Goal: Transaction & Acquisition: Purchase product/service

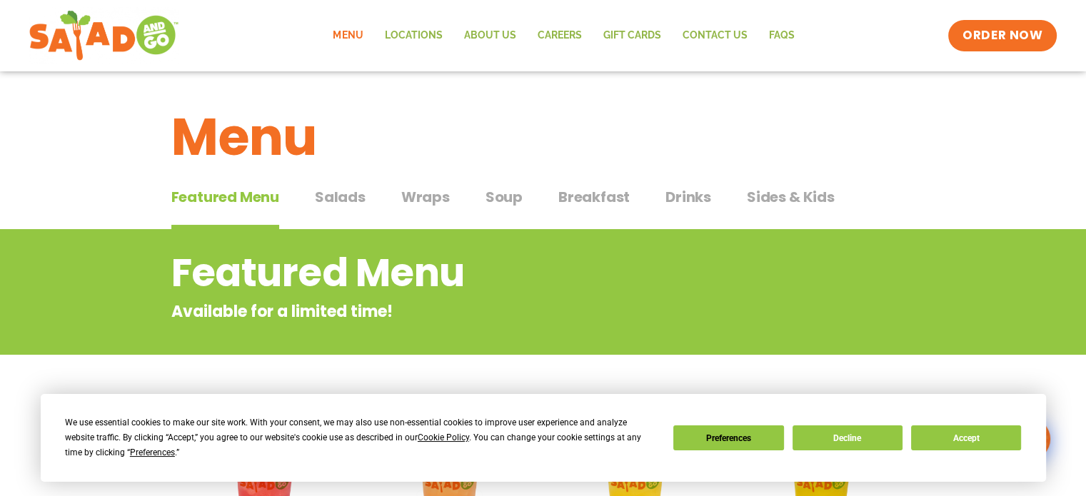
click at [338, 195] on span "Salads" at bounding box center [340, 196] width 51 height 21
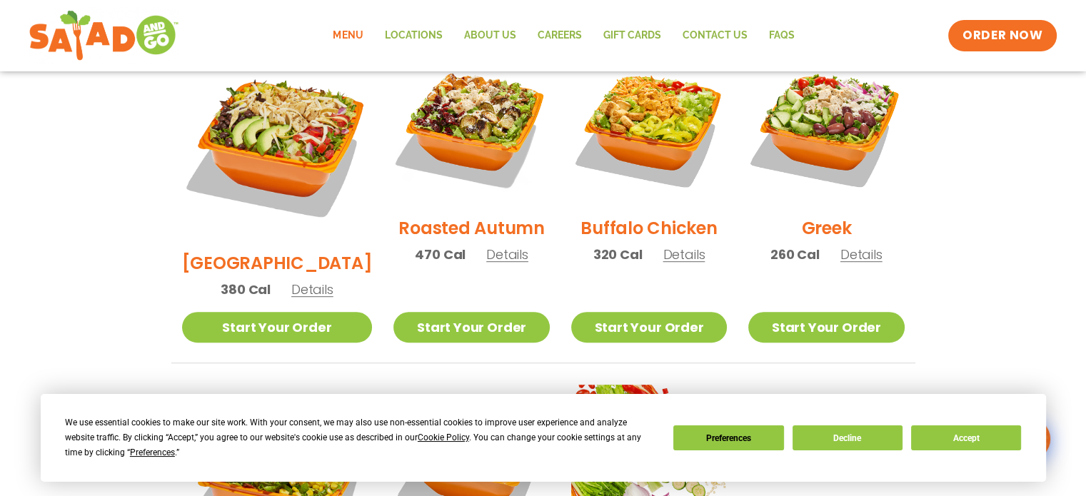
scroll to position [714, 0]
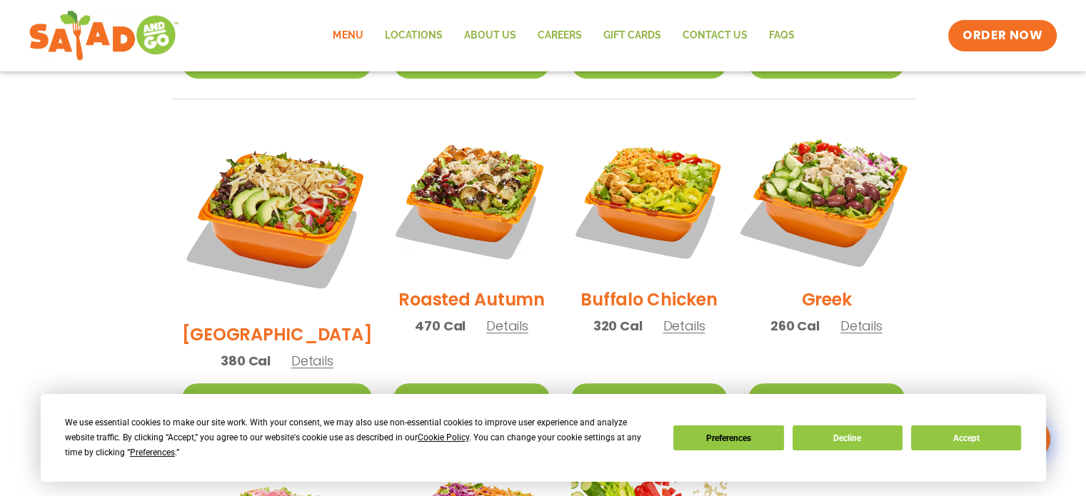
click at [845, 136] on img at bounding box center [825, 198] width 183 height 183
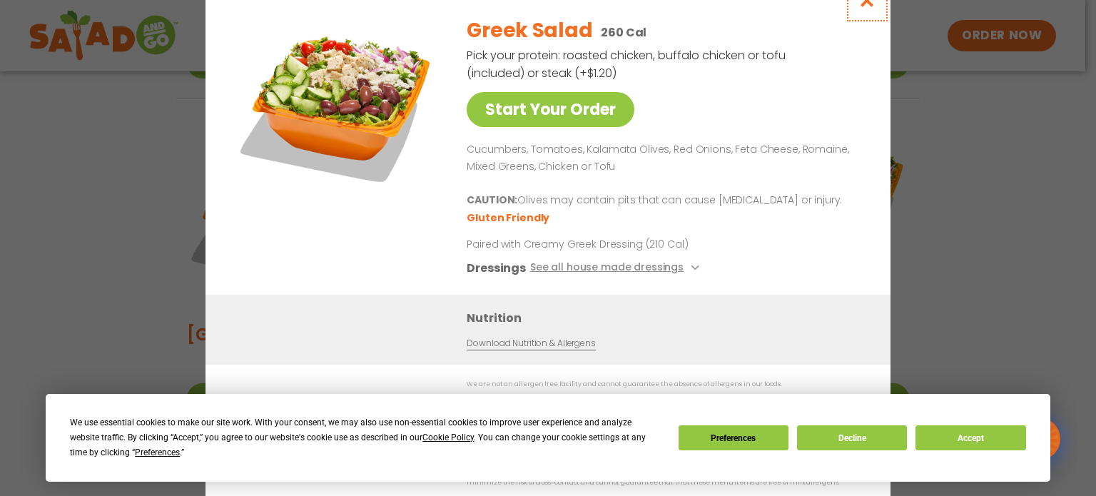
click at [861, 16] on button "Close modal" at bounding box center [867, 0] width 46 height 48
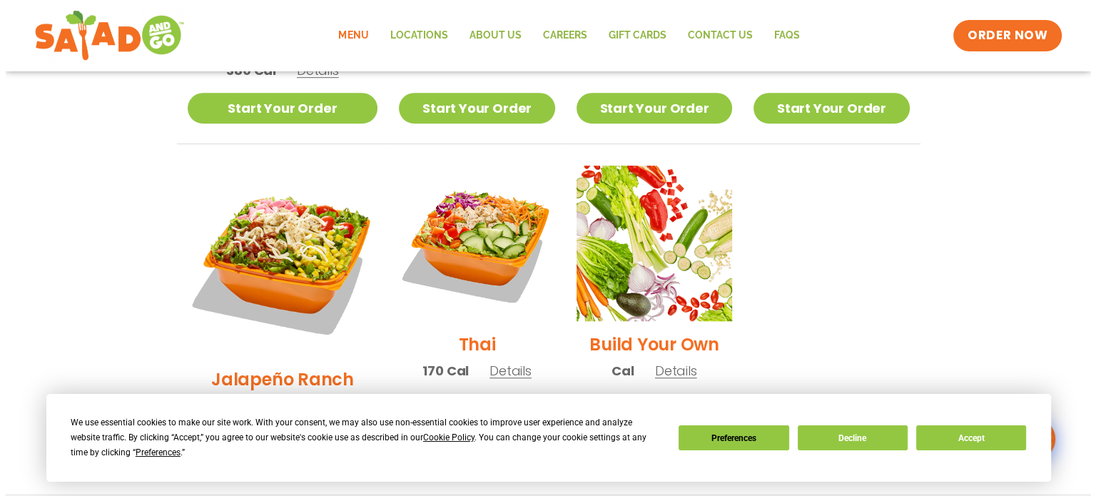
scroll to position [999, 0]
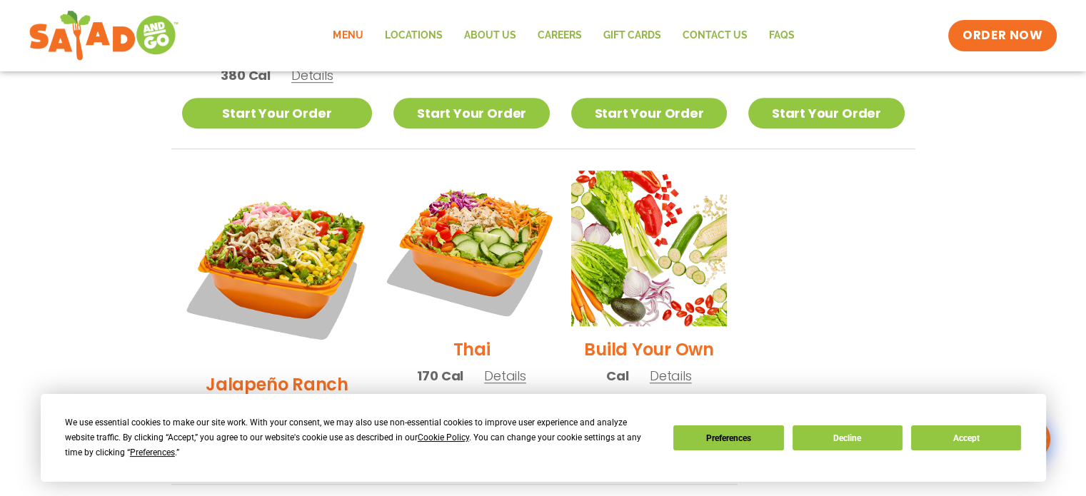
click at [445, 194] on img at bounding box center [471, 248] width 183 height 183
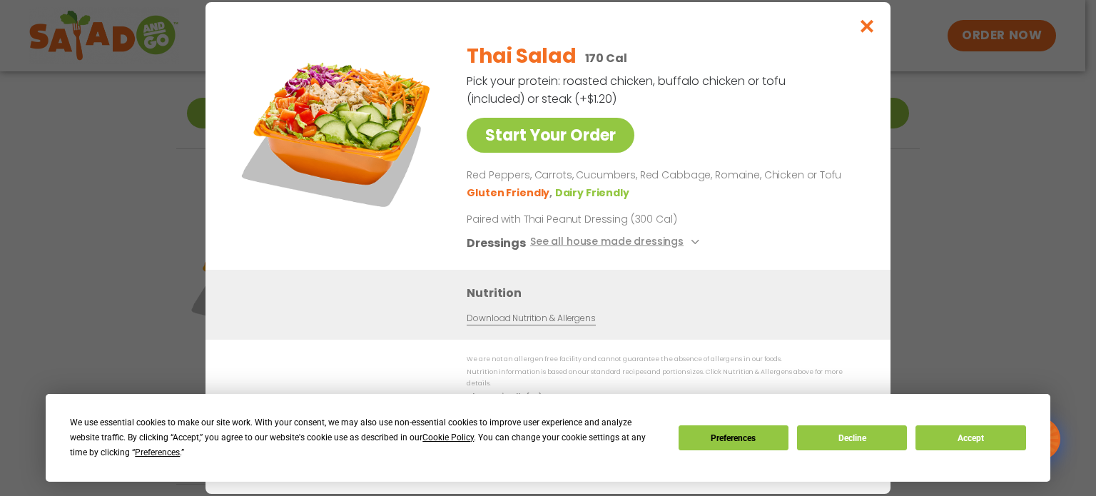
drag, startPoint x: 158, startPoint y: 172, endPoint x: 152, endPoint y: 208, distance: 36.8
click at [152, 208] on div "Start Your Order Thai Salad 170 Cal Pick your protein: roasted chicken, buffalo…" at bounding box center [548, 248] width 1096 height 496
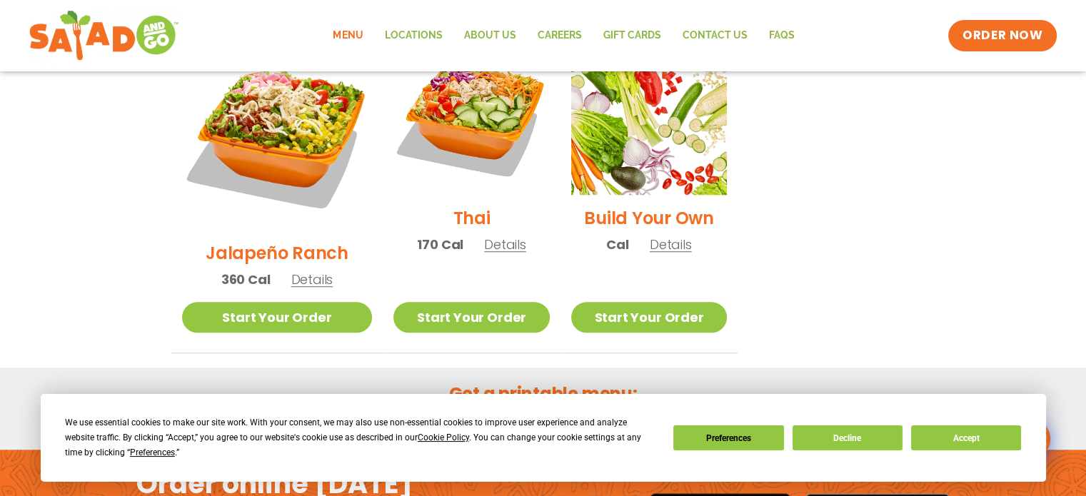
scroll to position [1008, 0]
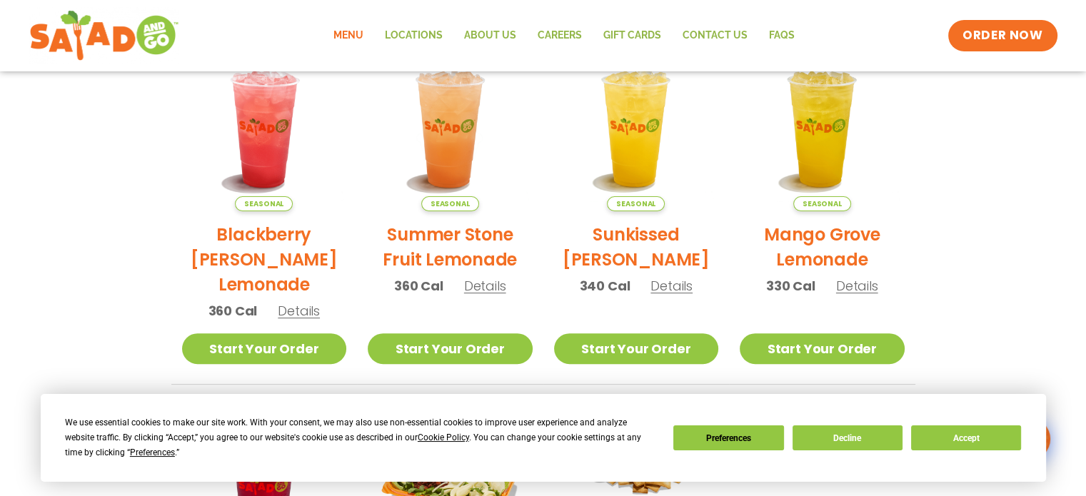
scroll to position [571, 0]
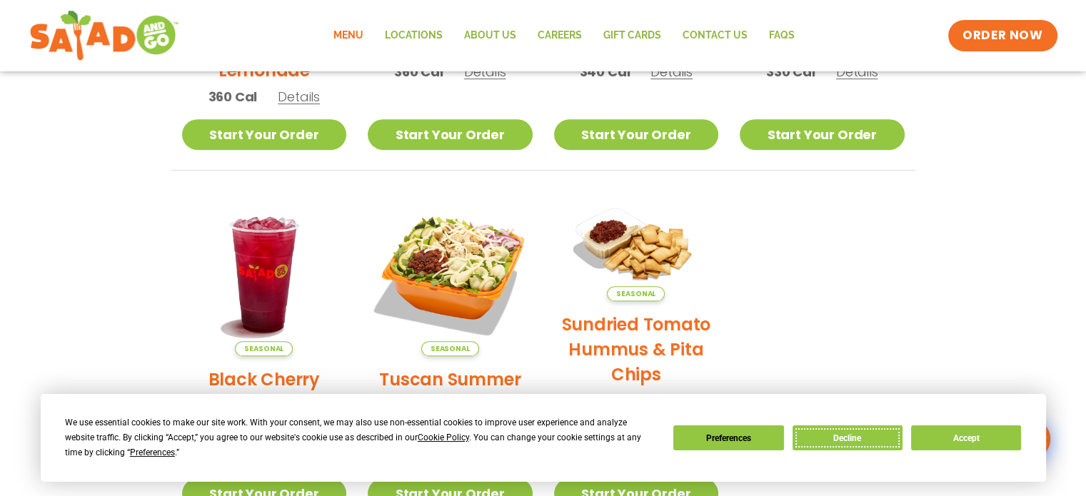
click at [856, 429] on button "Decline" at bounding box center [847, 437] width 110 height 25
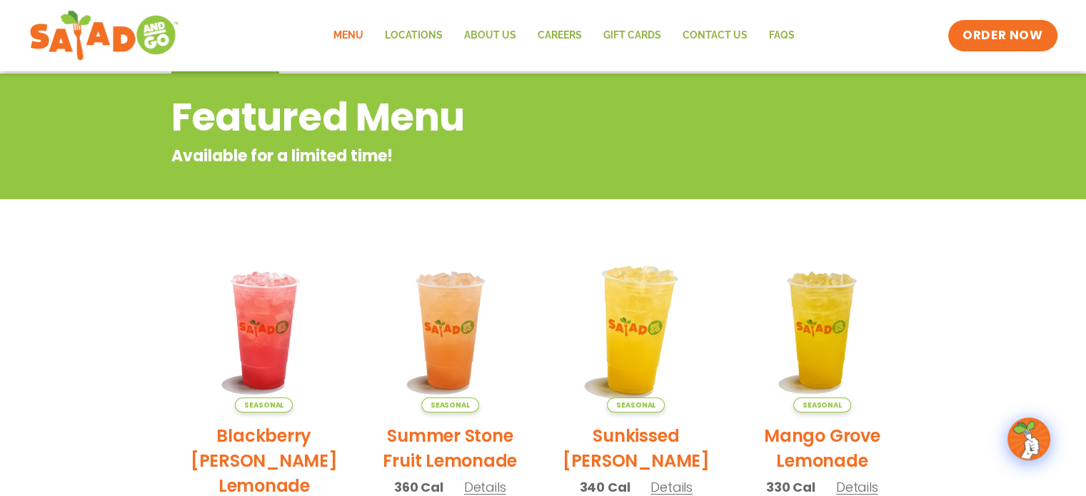
scroll to position [0, 0]
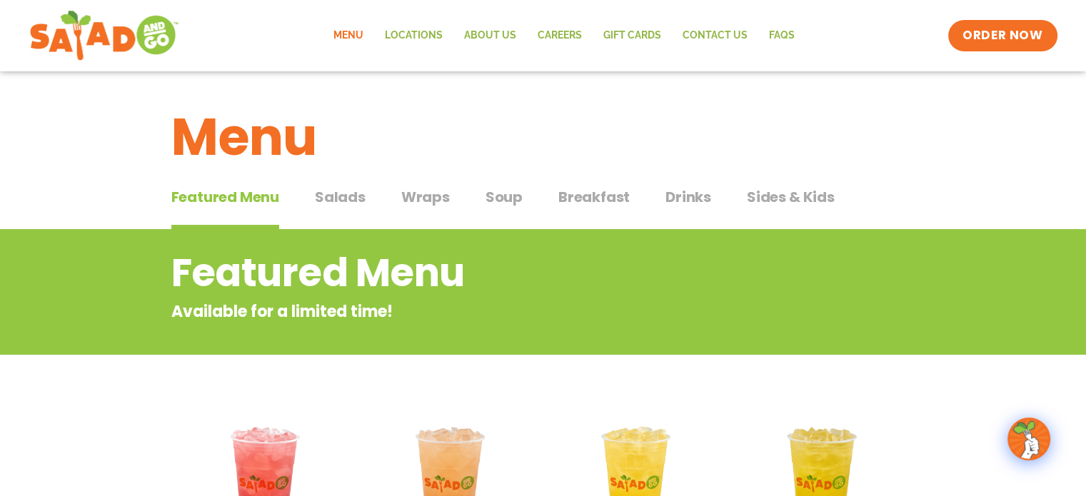
click at [348, 196] on span "Salads" at bounding box center [340, 196] width 51 height 21
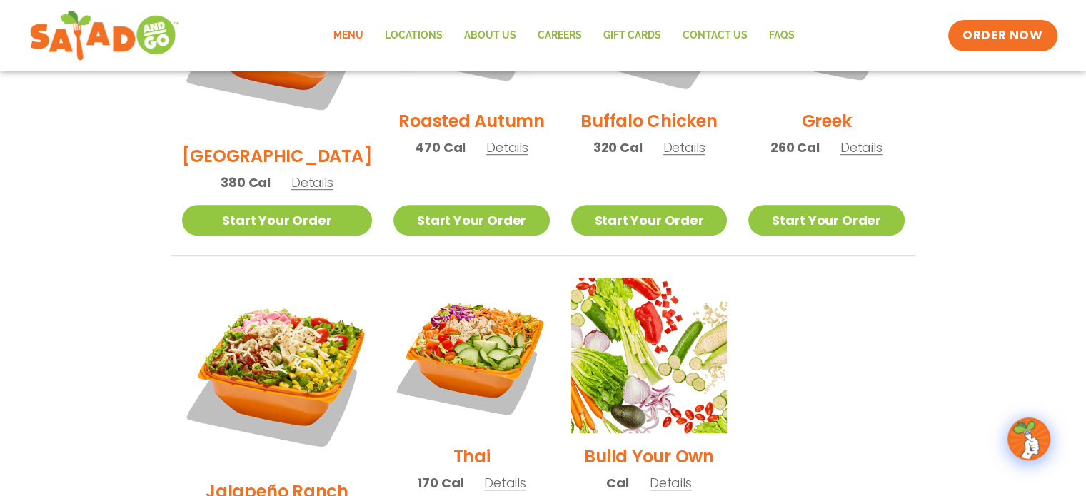
scroll to position [999, 0]
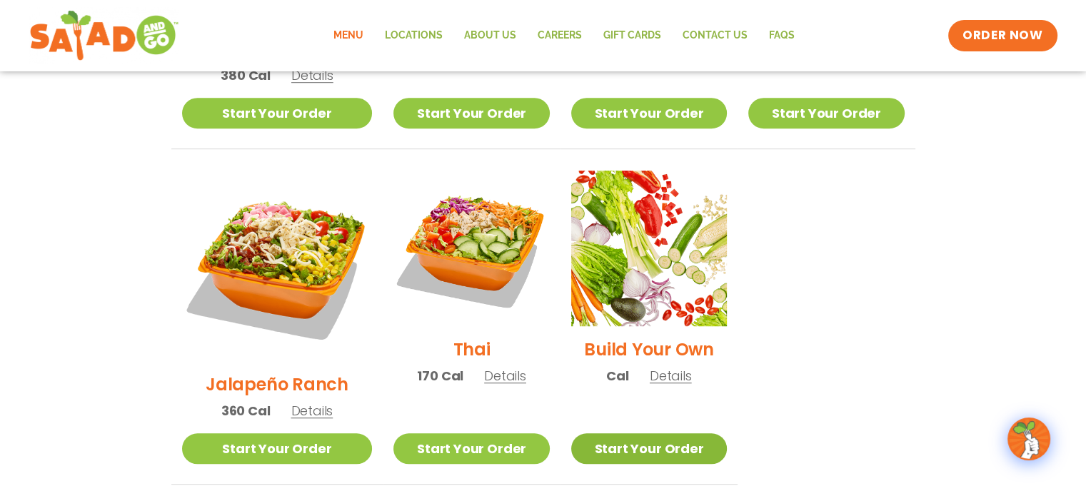
click at [635, 433] on link "Start Your Order" at bounding box center [649, 448] width 156 height 31
